Goal: Task Accomplishment & Management: Use online tool/utility

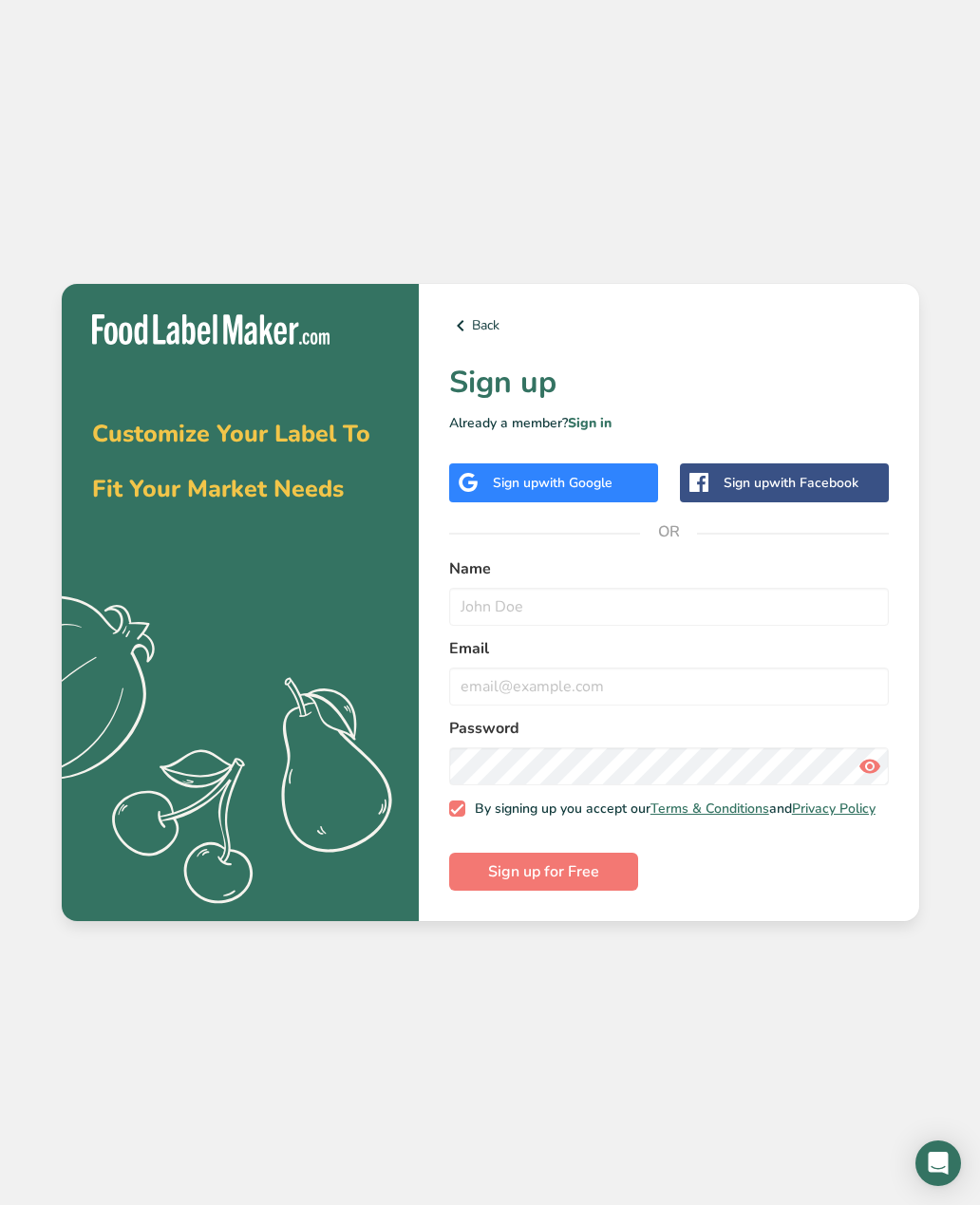
click at [586, 491] on span "with Google" at bounding box center [575, 483] width 74 height 18
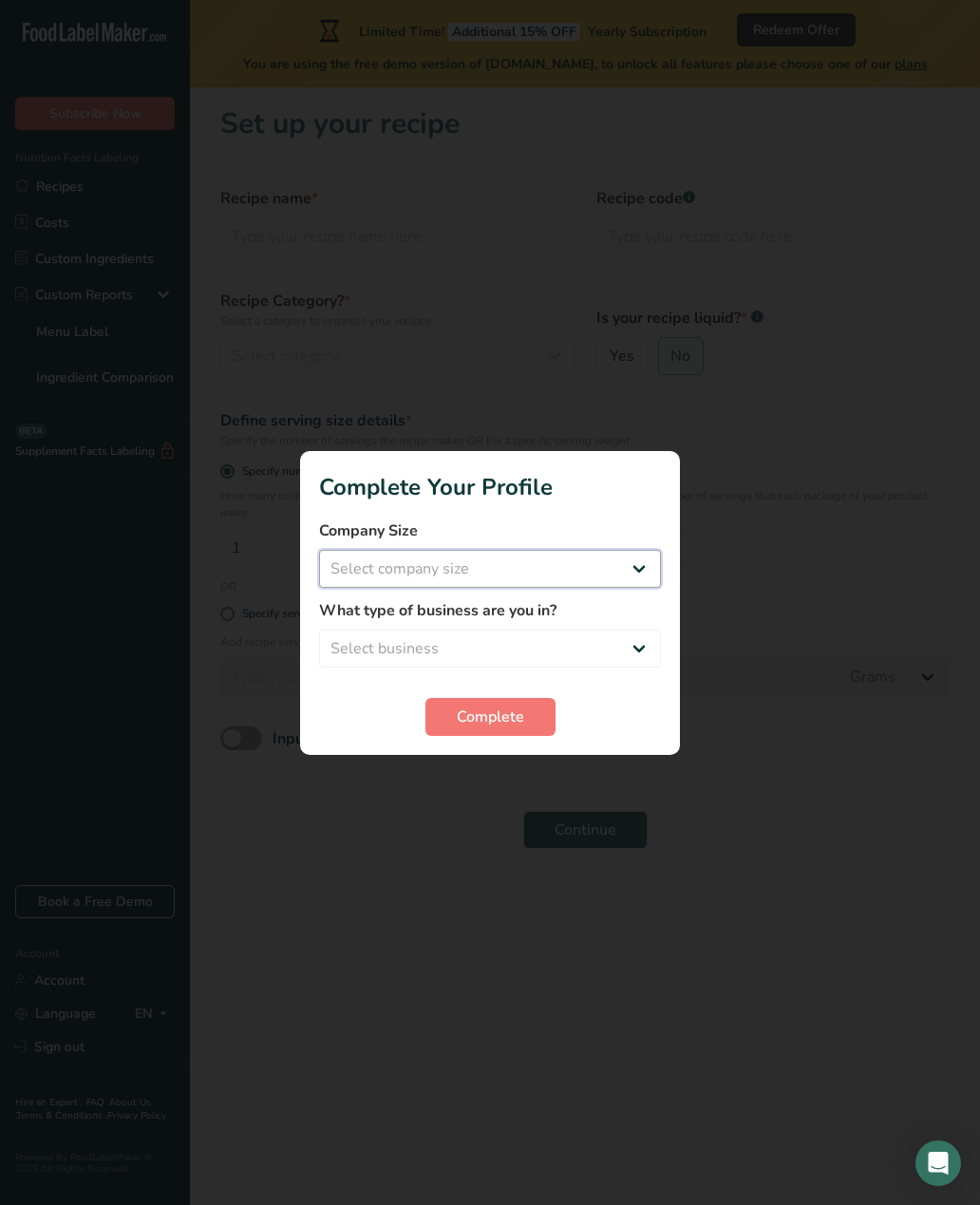
click at [543, 570] on select "Select company size Fewer than 10 Employees 10 to 50 Employees 51 to 500 Employ…" at bounding box center [490, 569] width 342 height 38
select select "1"
click at [547, 648] on select "Select business Packaged Food Manufacturer Restaurant & Cafe Bakery Meal Plans …" at bounding box center [490, 648] width 342 height 38
select select "8"
click at [512, 719] on span "Complete" at bounding box center [490, 716] width 67 height 23
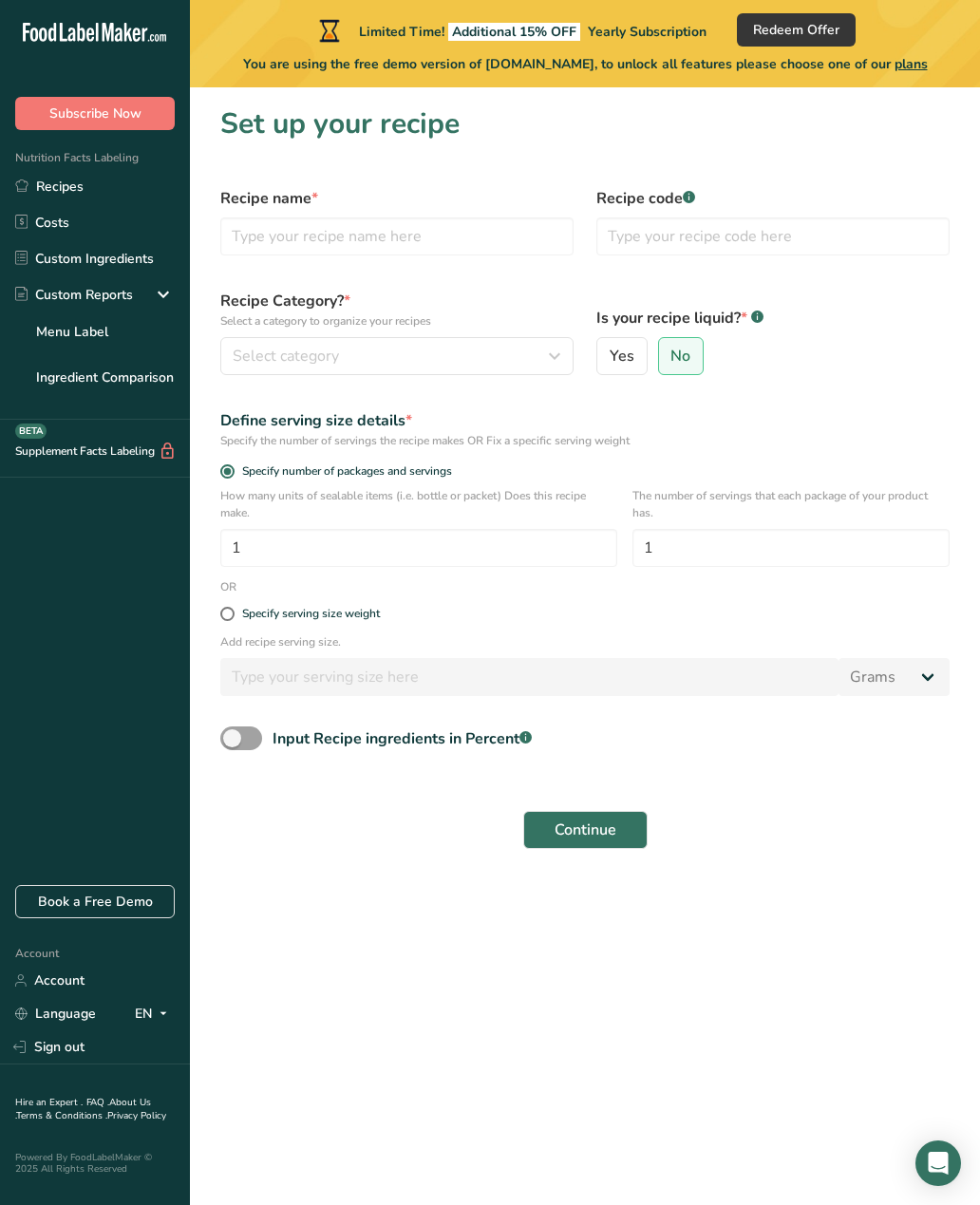
click at [111, 261] on link "Custom Ingredients" at bounding box center [95, 259] width 190 height 36
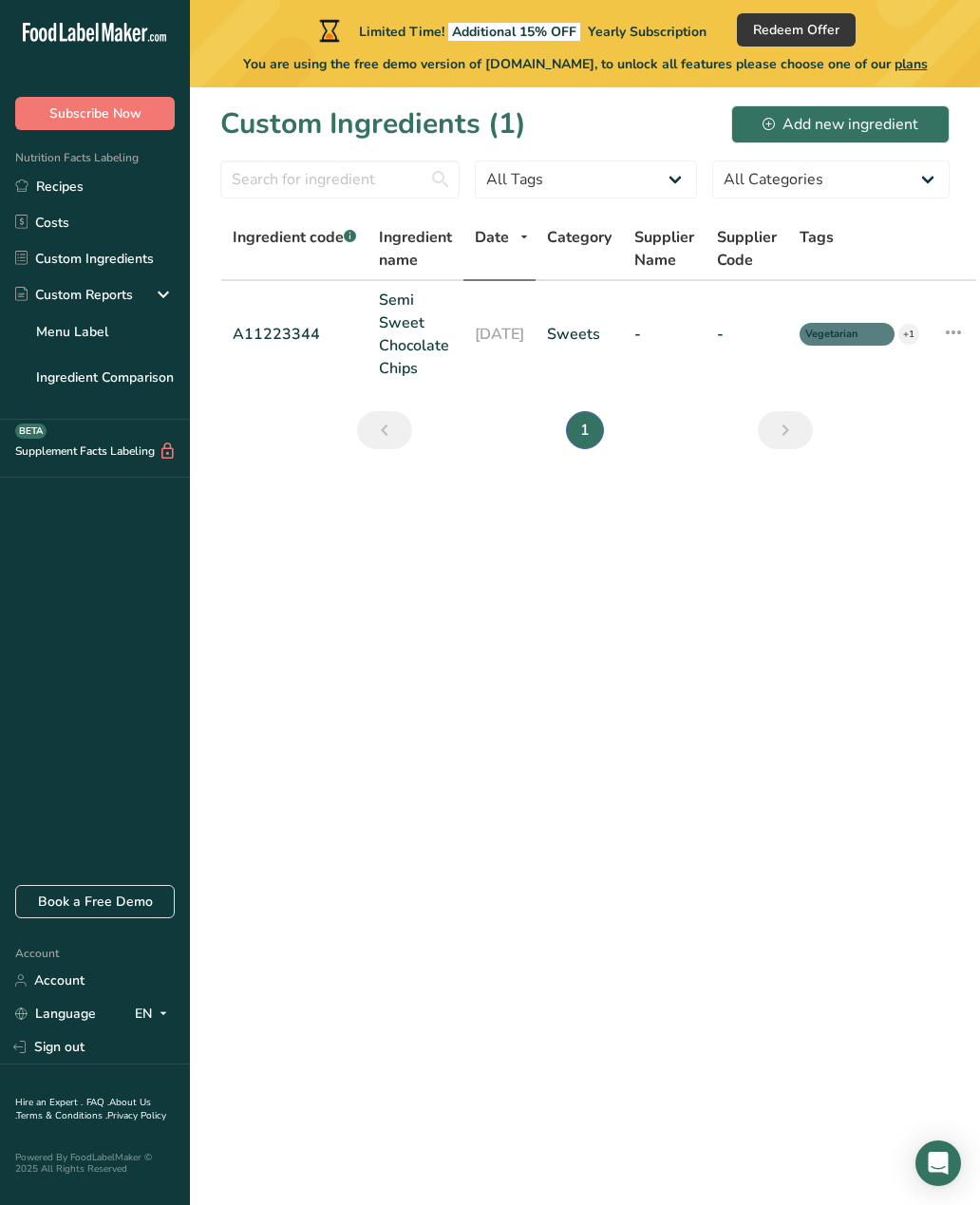
click at [750, 132] on button "Add new ingredient" at bounding box center [840, 125] width 218 height 38
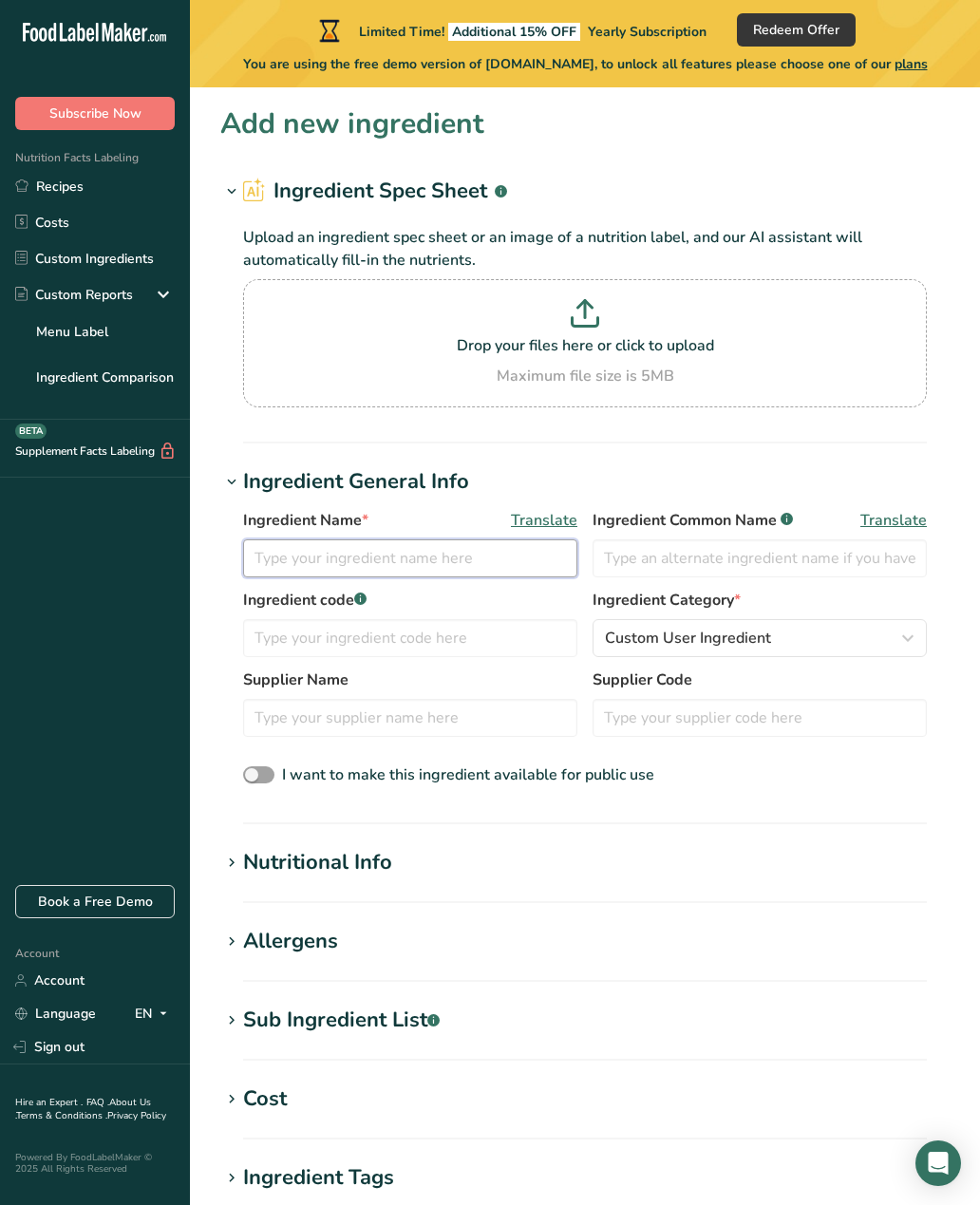
click at [400, 558] on input "text" at bounding box center [410, 558] width 334 height 38
type input "Sensory Spice"
click at [367, 600] on rect at bounding box center [360, 599] width 12 height 12
click at [367, 590] on label "Ingredient code .a-a{fill:#347362;}.b-a{fill:#fff;}" at bounding box center [410, 601] width 334 height 23
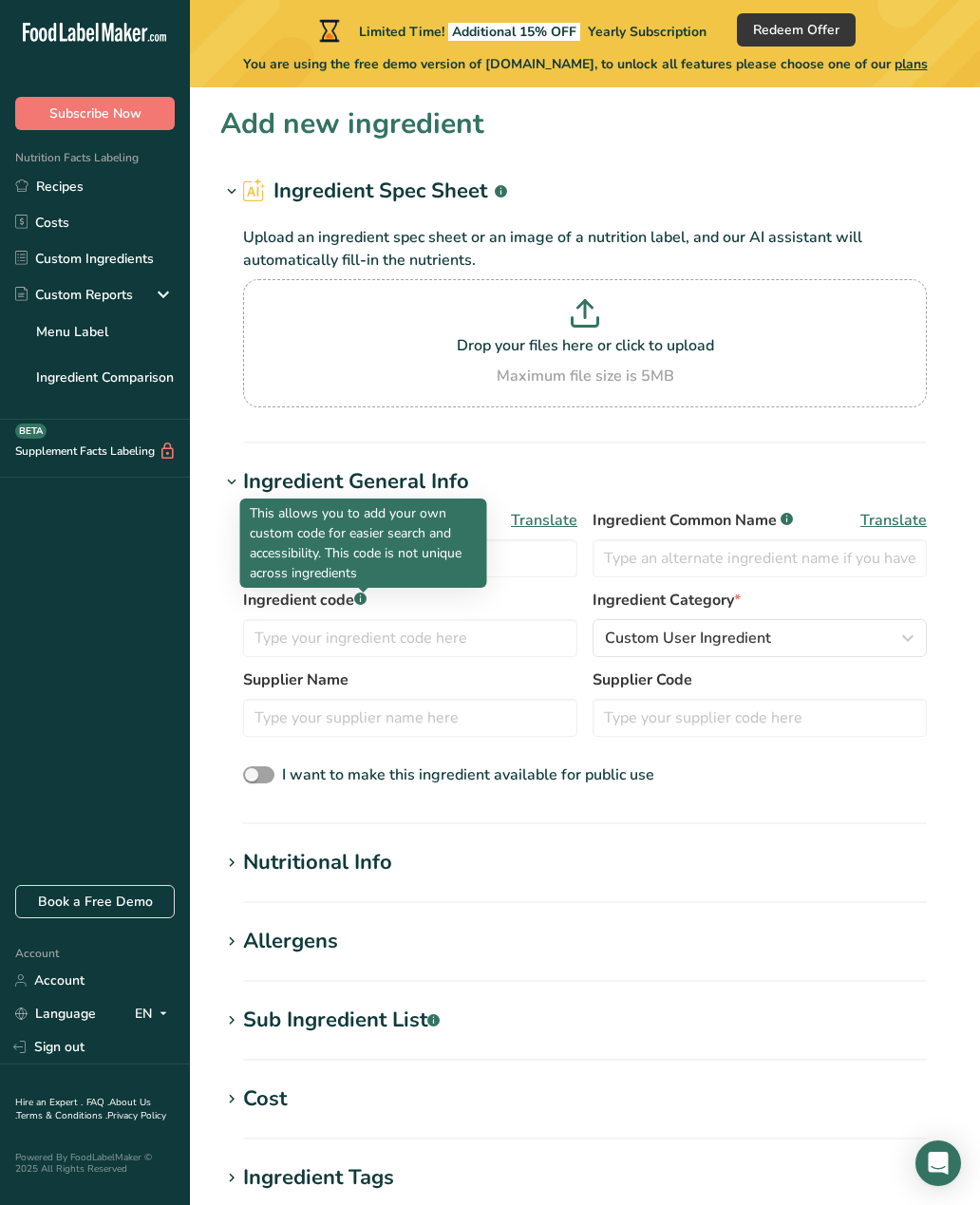
click at [254, 857] on div "Nutritional Info" at bounding box center [318, 862] width 149 height 32
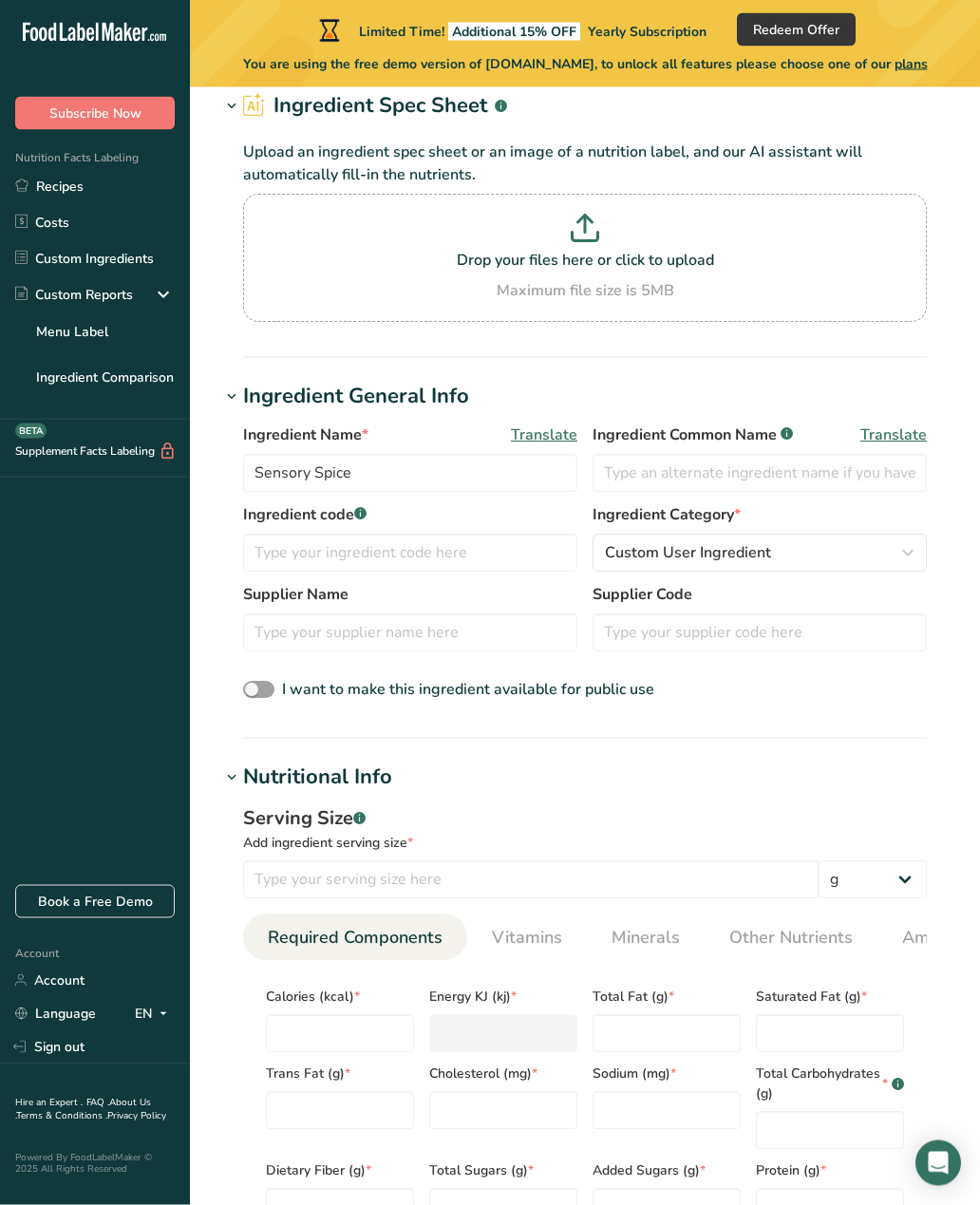
scroll to position [104, 0]
